Goal: Task Accomplishment & Management: Use online tool/utility

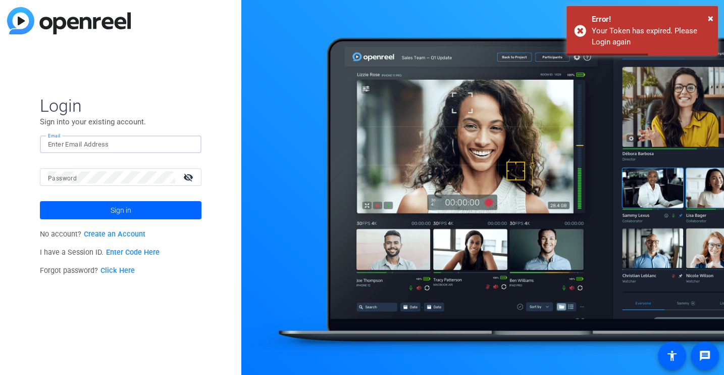
click at [73, 145] on input "Email" at bounding box center [120, 144] width 145 height 12
type input "[EMAIL_ADDRESS][DOMAIN_NAME]"
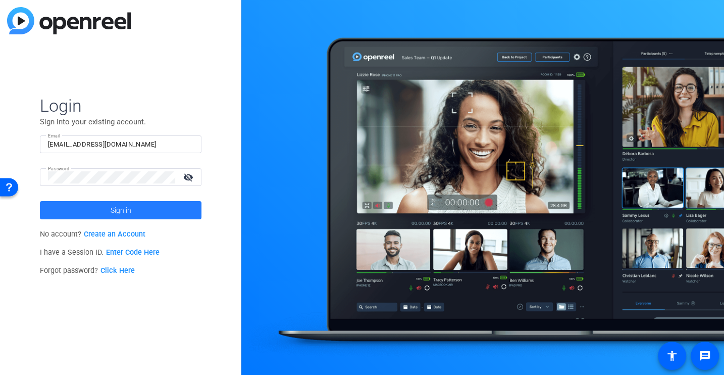
click at [109, 208] on span at bounding box center [121, 210] width 162 height 24
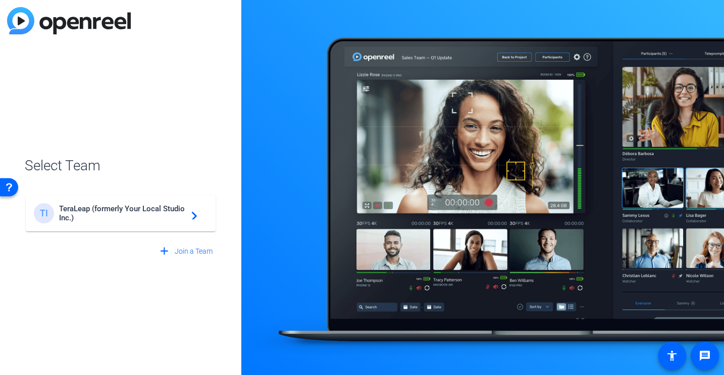
click at [109, 208] on span "TeraLeap (formerly Your Local Studio Inc.)" at bounding box center [122, 213] width 126 height 18
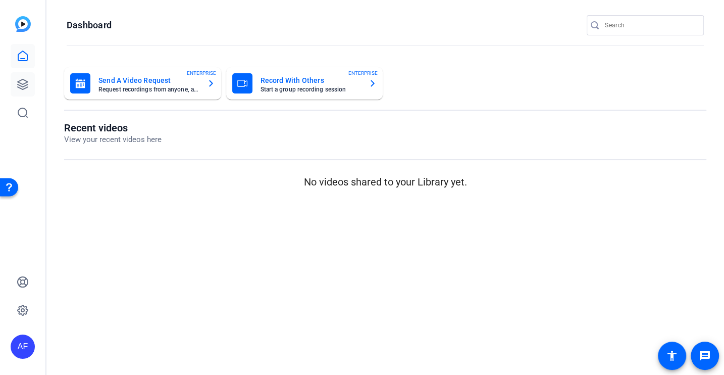
click at [27, 78] on icon at bounding box center [23, 84] width 12 height 12
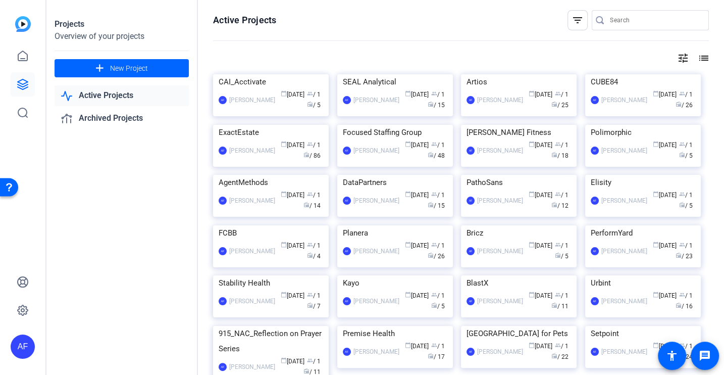
click at [639, 12] on div at bounding box center [655, 20] width 91 height 20
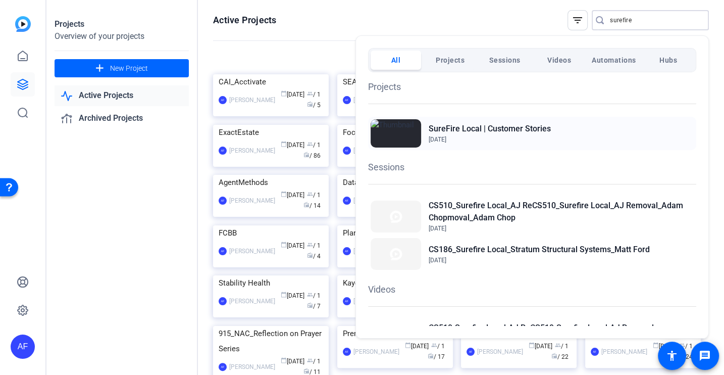
type input "surefire"
click at [542, 136] on span "[DATE]" at bounding box center [490, 139] width 122 height 9
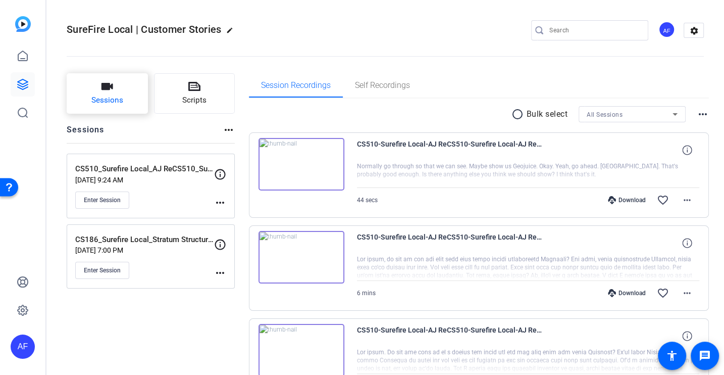
click at [98, 98] on span "Sessions" at bounding box center [107, 100] width 32 height 12
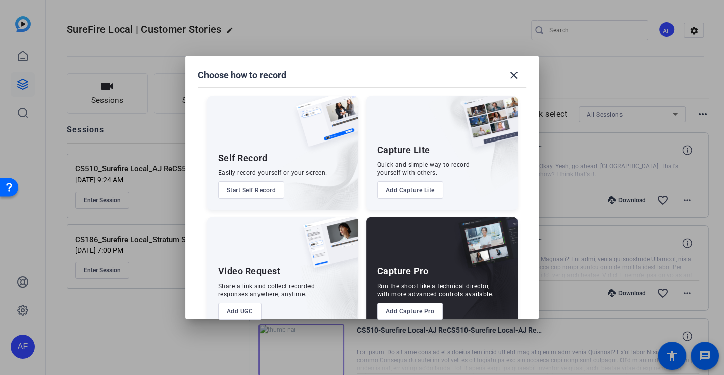
scroll to position [21, 0]
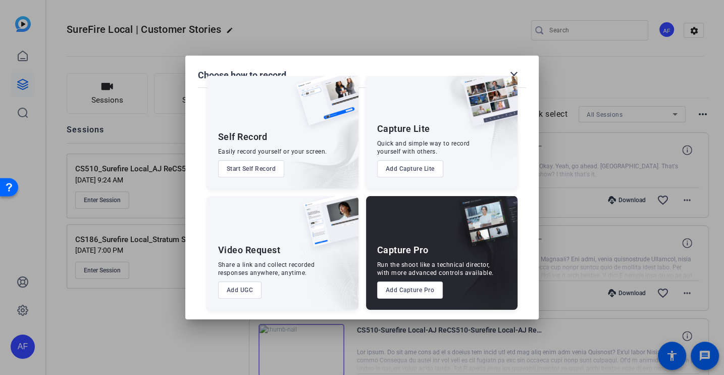
click at [406, 296] on button "Add Capture Pro" at bounding box center [410, 289] width 66 height 17
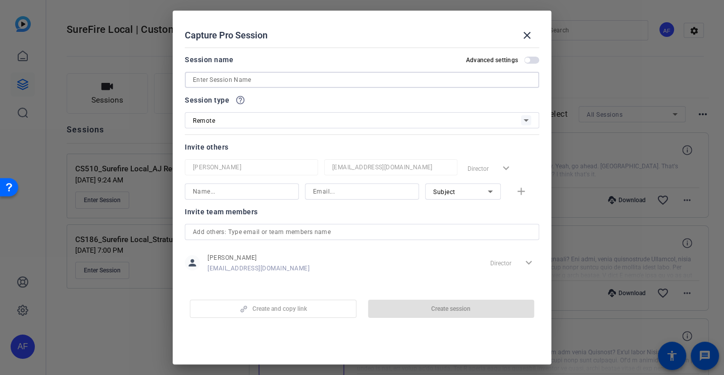
click at [221, 79] on input at bounding box center [362, 80] width 338 height 12
paste input "CS916_Surefire Local_Square 1 Gutters & Roofing_Ronnie Jestes"
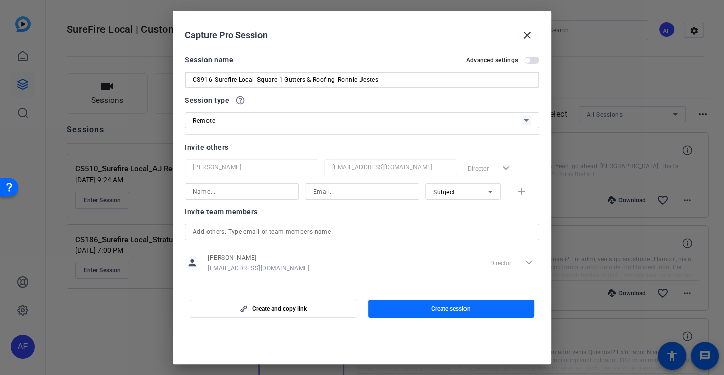
type input "CS916_Surefire Local_Square 1 Gutters & Roofing_Ronnie Jestes"
click at [469, 306] on span "Create session" at bounding box center [450, 308] width 39 height 8
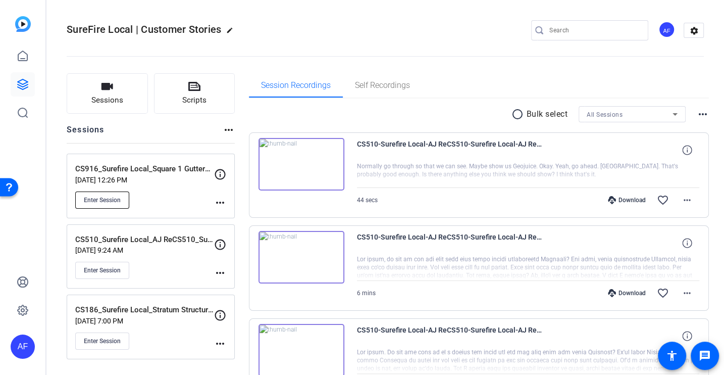
click at [99, 198] on span "Enter Session" at bounding box center [102, 200] width 37 height 8
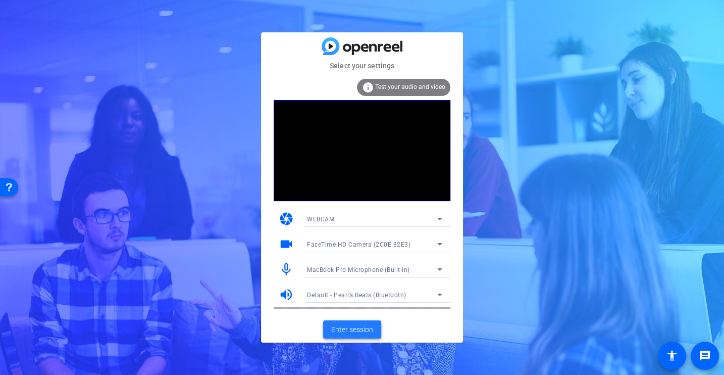
click at [336, 326] on span "Enter session" at bounding box center [352, 329] width 42 height 11
